Goal: Task Accomplishment & Management: Complete application form

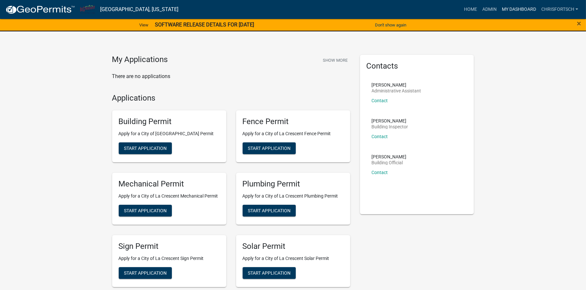
click at [528, 4] on link "My Dashboard" at bounding box center [518, 9] width 39 height 12
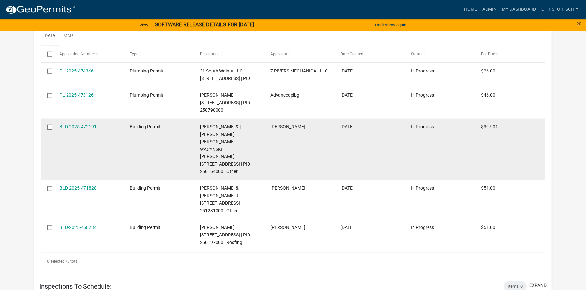
scroll to position [750, 0]
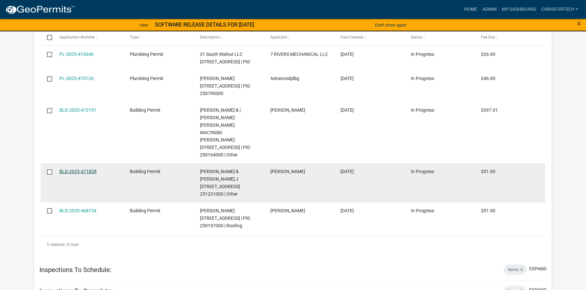
click at [86, 169] on link "BLD-2025-471828" at bounding box center [77, 171] width 37 height 5
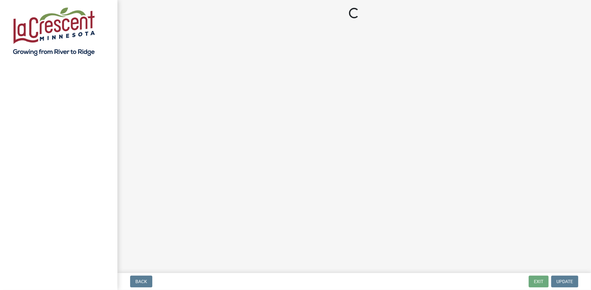
select select "3: 3"
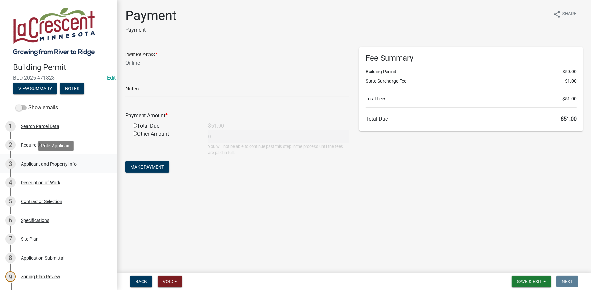
click at [38, 164] on div "Applicant and Property Info" at bounding box center [49, 163] width 56 height 5
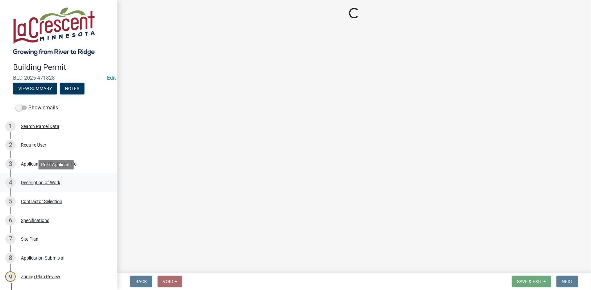
select select "e838c9e2-1e6e-4405-bddc-a3335cd38b08"
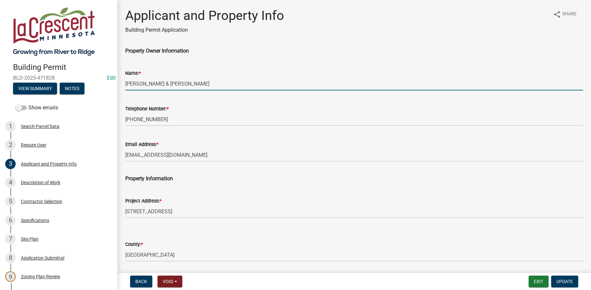
click at [149, 84] on input "[PERSON_NAME] & [PERSON_NAME]" at bounding box center [354, 83] width 458 height 13
click at [173, 83] on input "[PERSON_NAME] & [PERSON_NAME]" at bounding box center [354, 83] width 458 height 13
click at [207, 83] on input "[PERSON_NAME] & [PERSON_NAME]" at bounding box center [354, 83] width 458 height 13
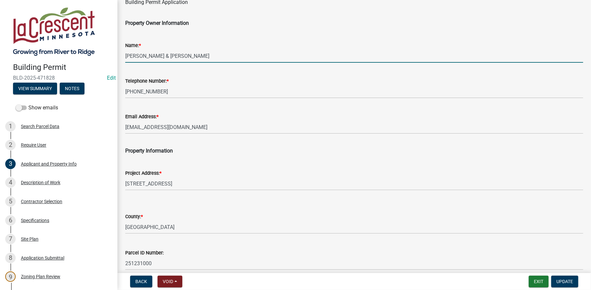
scroll to position [65, 0]
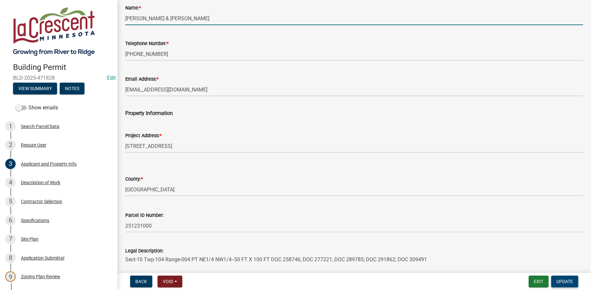
type input "[PERSON_NAME] & [PERSON_NAME]"
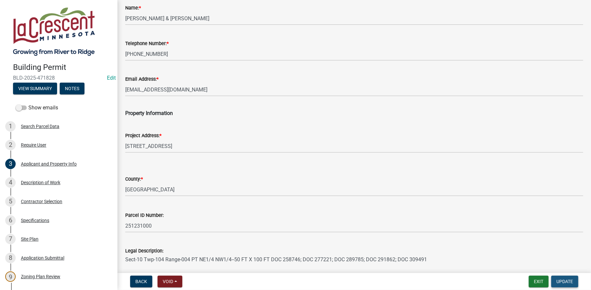
click at [562, 281] on span "Update" at bounding box center [564, 280] width 17 height 5
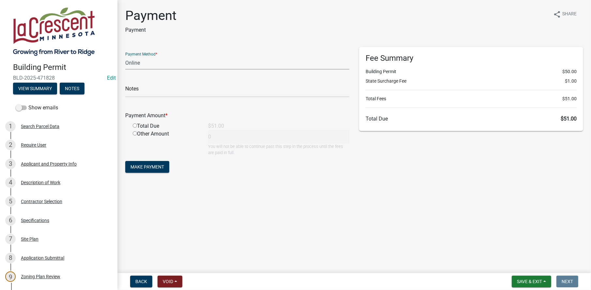
click at [163, 60] on select "Credit Card POS Check Cash Online" at bounding box center [237, 62] width 224 height 13
select select "0: 2"
click at [125, 56] on select "Credit Card POS Check Cash Online" at bounding box center [237, 62] width 224 height 13
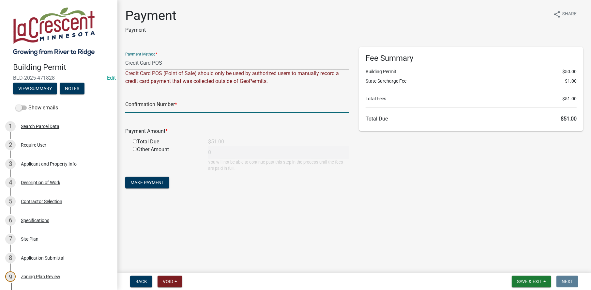
click at [151, 107] on input "text" at bounding box center [237, 105] width 224 height 13
type input "45515113"
click at [134, 140] on input "radio" at bounding box center [135, 141] width 4 height 4
radio input "true"
type input "51"
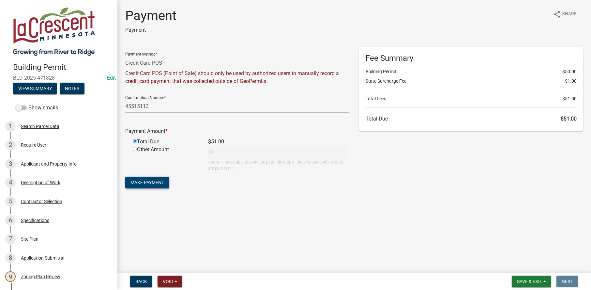
click at [152, 186] on button "Make Payment" at bounding box center [147, 182] width 44 height 12
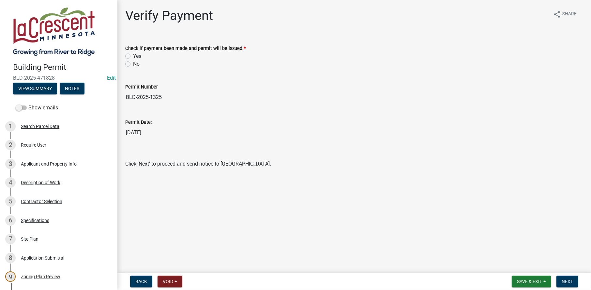
click at [133, 56] on label "Yes" at bounding box center [137, 56] width 8 height 8
click at [133, 56] on input "Yes" at bounding box center [135, 54] width 4 height 4
radio input "true"
click at [573, 276] on button "Next" at bounding box center [567, 281] width 22 height 12
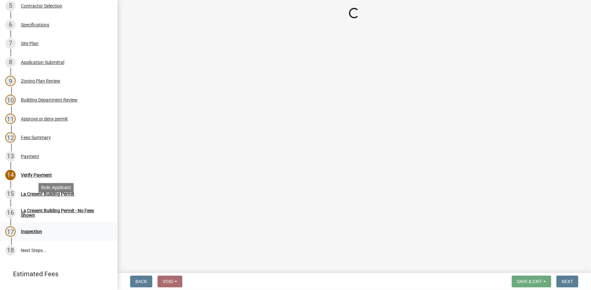
scroll to position [196, 0]
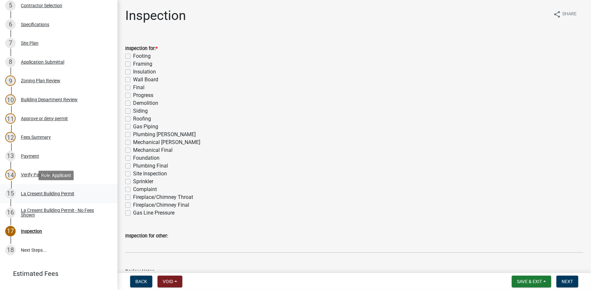
click at [32, 193] on div "La Cresent Building Permit" at bounding box center [47, 193] width 53 height 5
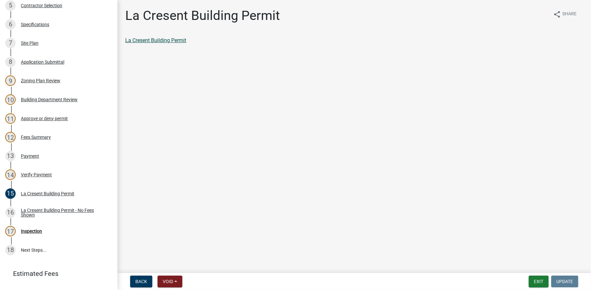
click at [134, 38] on link "La Cresent Building Permit" at bounding box center [155, 40] width 61 height 6
